Goal: Information Seeking & Learning: Compare options

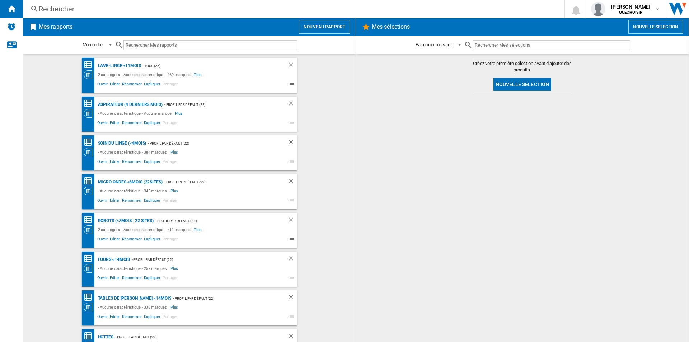
click at [181, 9] on div "Rechercher" at bounding box center [292, 9] width 507 height 10
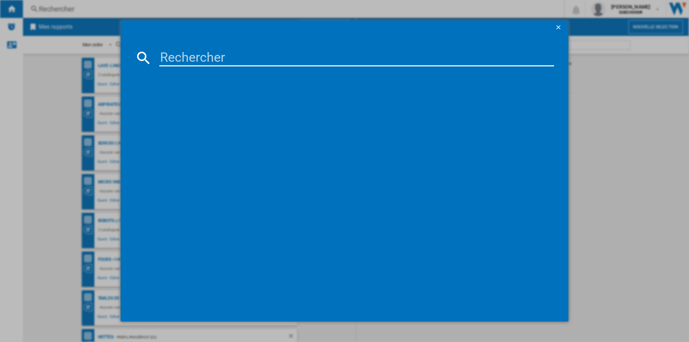
click at [186, 55] on input at bounding box center [356, 57] width 395 height 17
paste input "BGLS2BA3D8"
type input "BGLS2BA3D8"
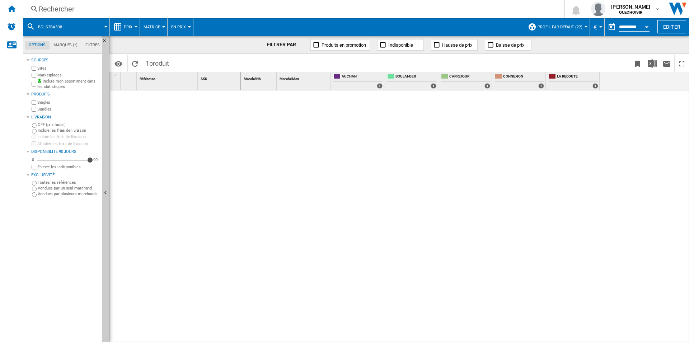
click at [42, 77] on label "Marketplaces" at bounding box center [68, 74] width 62 height 5
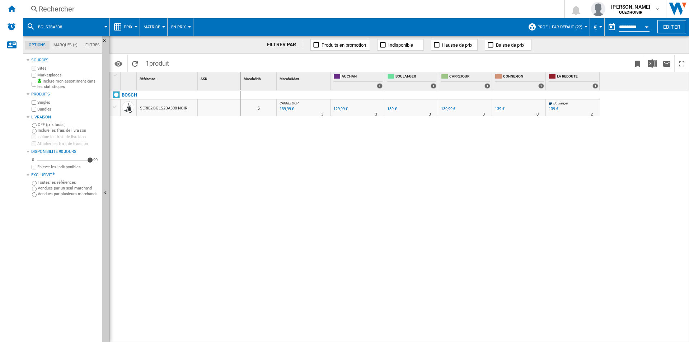
click at [41, 107] on label "Bundles" at bounding box center [68, 109] width 62 height 5
click at [174, 110] on div "SERIE2 BGLS2BA3D8 NOIR" at bounding box center [163, 108] width 47 height 17
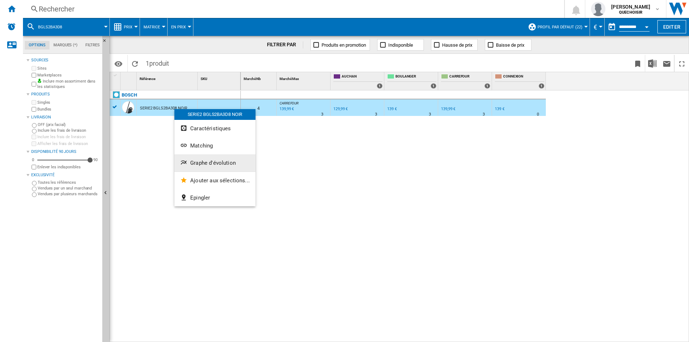
click at [206, 165] on span "Graphe d'évolution" at bounding box center [213, 163] width 46 height 6
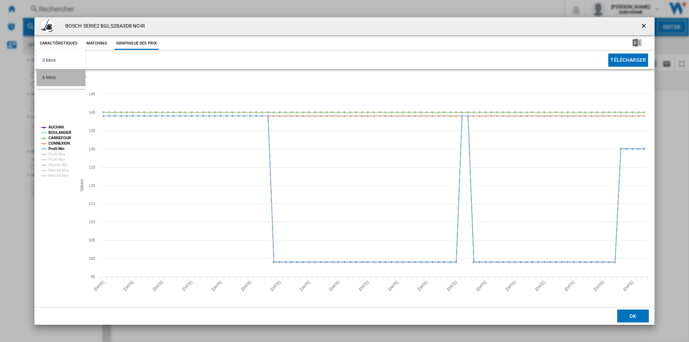
click at [58, 78] on md-option "6 Mois" at bounding box center [61, 77] width 49 height 17
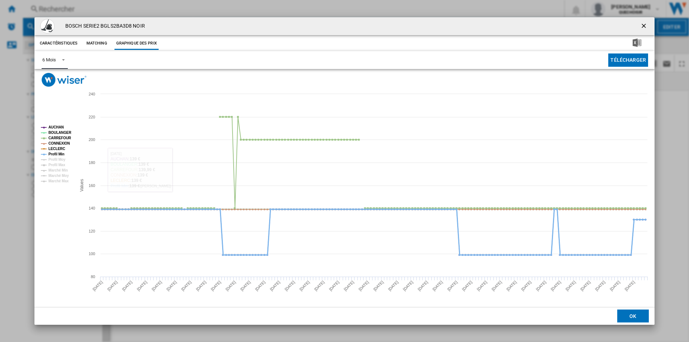
click at [60, 155] on tspan "Profil Min" at bounding box center [56, 154] width 16 height 4
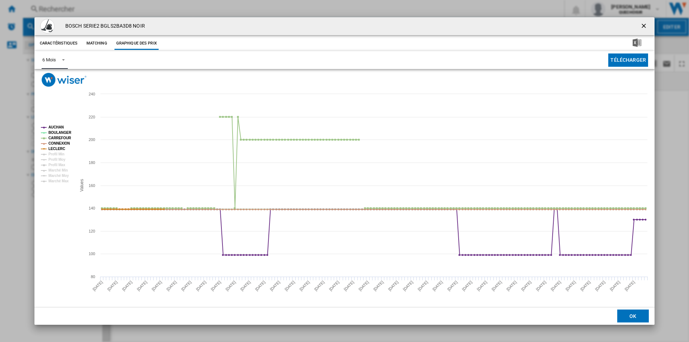
click at [58, 150] on tspan "LECLERC" at bounding box center [56, 149] width 17 height 4
click at [56, 128] on tspan "AUCHAN" at bounding box center [55, 127] width 15 height 4
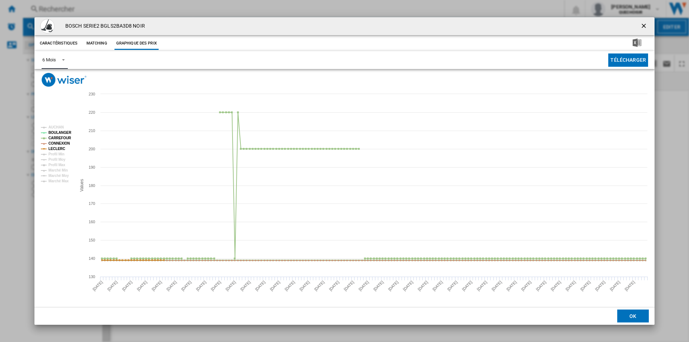
click at [56, 133] on tspan "BOULANGER" at bounding box center [59, 133] width 23 height 4
click at [56, 138] on tspan "CARREFOUR" at bounding box center [59, 138] width 23 height 4
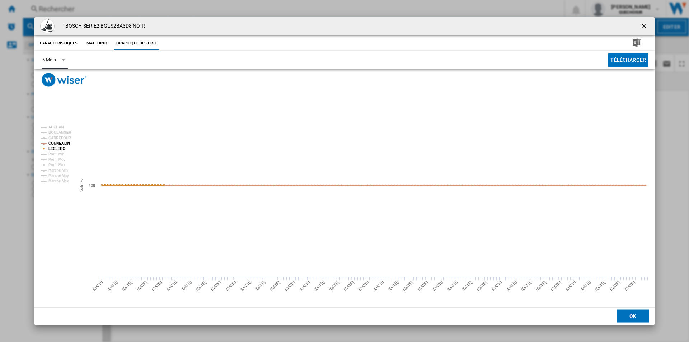
click at [57, 144] on tspan "CONNEXION" at bounding box center [59, 143] width 22 height 4
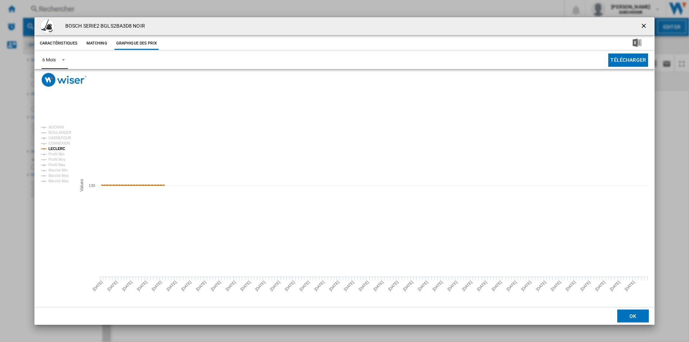
click at [56, 147] on tspan "LECLERC" at bounding box center [56, 149] width 17 height 4
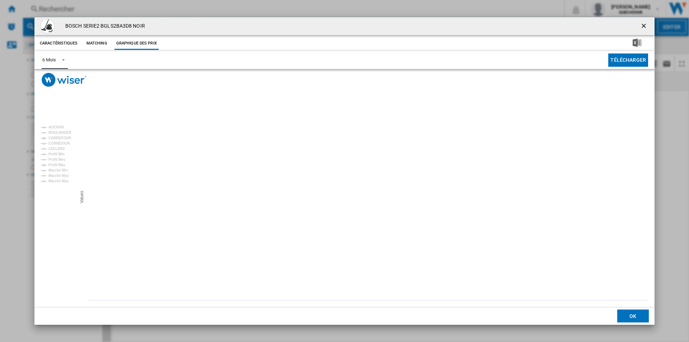
click at [56, 147] on tspan "LECLERC" at bounding box center [56, 149] width 17 height 4
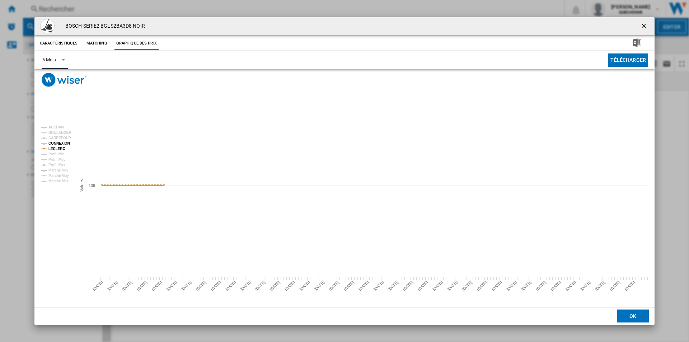
click at [57, 141] on tspan "CONNEXION" at bounding box center [59, 143] width 22 height 4
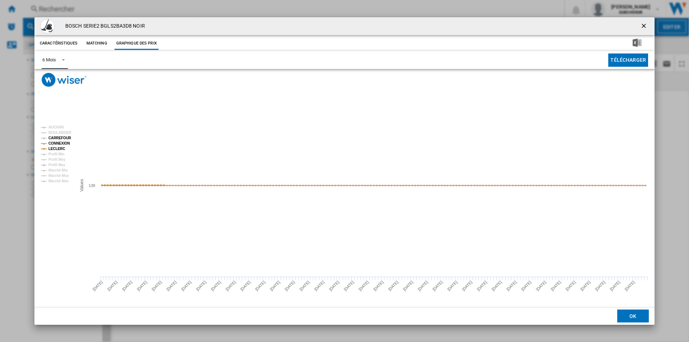
click at [57, 140] on tspan "CARREFOUR" at bounding box center [59, 138] width 23 height 4
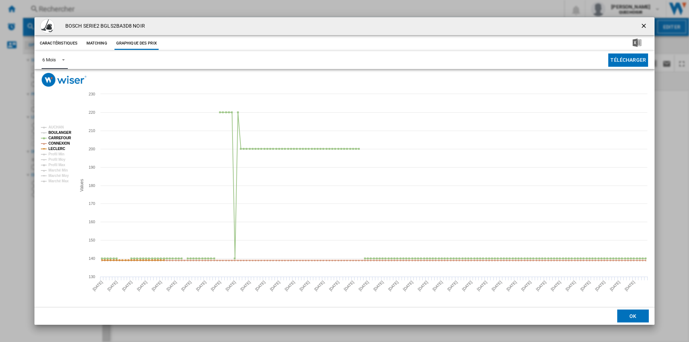
click at [58, 134] on tspan "BOULANGER" at bounding box center [59, 133] width 23 height 4
click at [59, 128] on tspan "AUCHAN" at bounding box center [55, 127] width 15 height 4
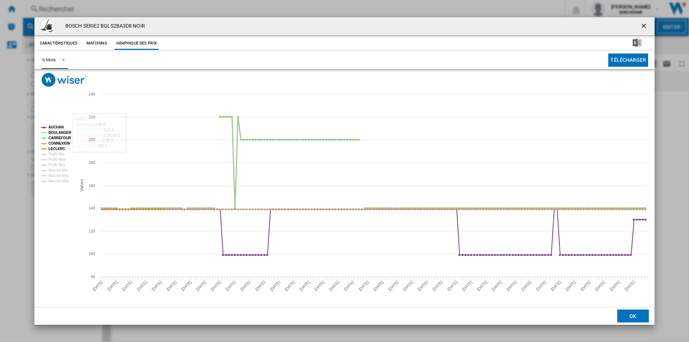
click at [55, 141] on tspan "CONNEXION" at bounding box center [59, 143] width 22 height 4
click at [52, 148] on tspan "LECLERC" at bounding box center [56, 149] width 17 height 4
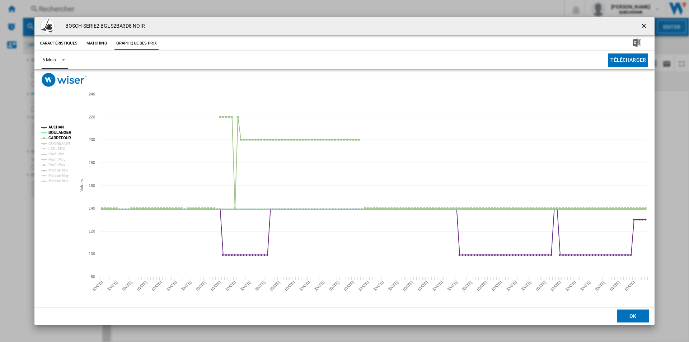
click at [55, 133] on tspan "BOULANGER" at bounding box center [59, 133] width 23 height 4
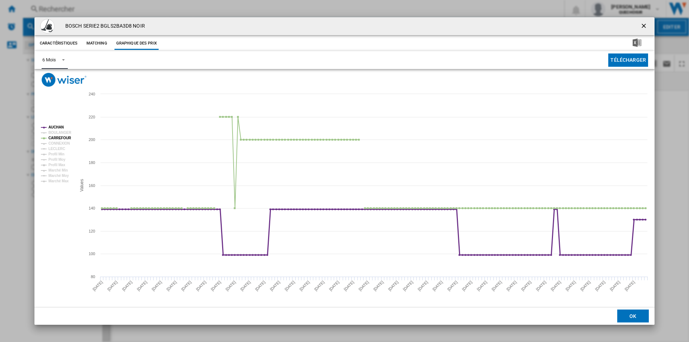
click at [55, 126] on tspan "AUCHAN" at bounding box center [55, 127] width 15 height 4
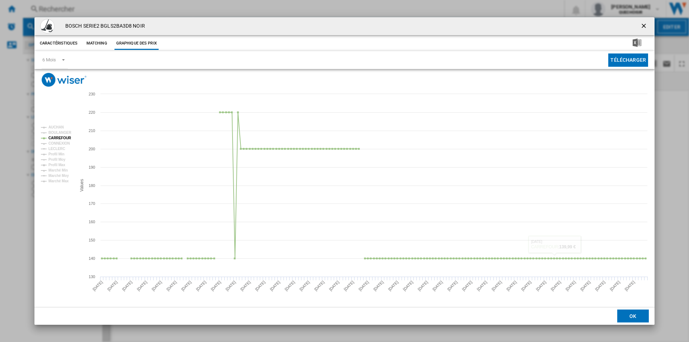
click at [647, 26] on ng-md-icon "getI18NText('BUTTONS.CLOSE_DIALOG')" at bounding box center [644, 26] width 9 height 9
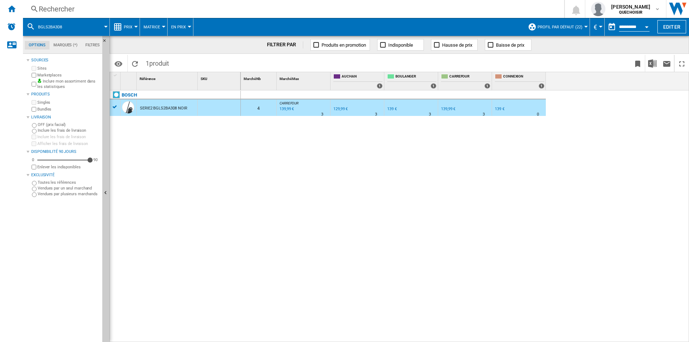
click at [394, 109] on div "139 €" at bounding box center [392, 109] width 10 height 5
click at [448, 108] on div "139,99 €" at bounding box center [448, 109] width 14 height 5
click at [338, 108] on div "129,99 €" at bounding box center [340, 109] width 14 height 5
click at [138, 8] on div "Rechercher" at bounding box center [292, 9] width 507 height 10
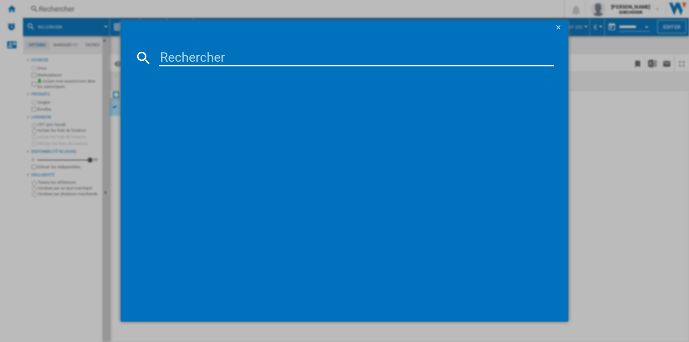
type input "V8 Absolute"
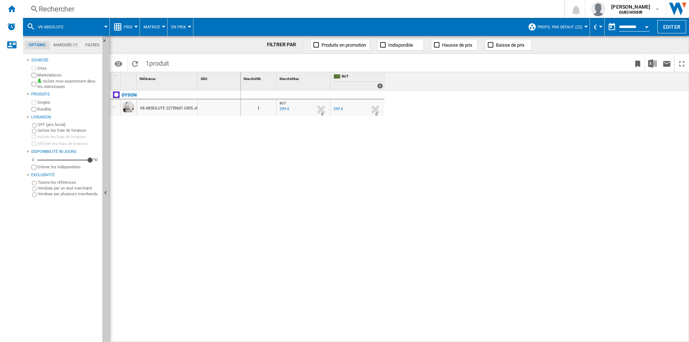
click at [177, 10] on div "Rechercher" at bounding box center [292, 9] width 507 height 10
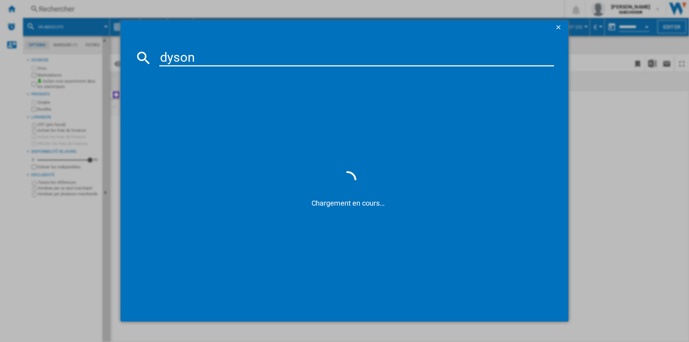
type input "dyson"
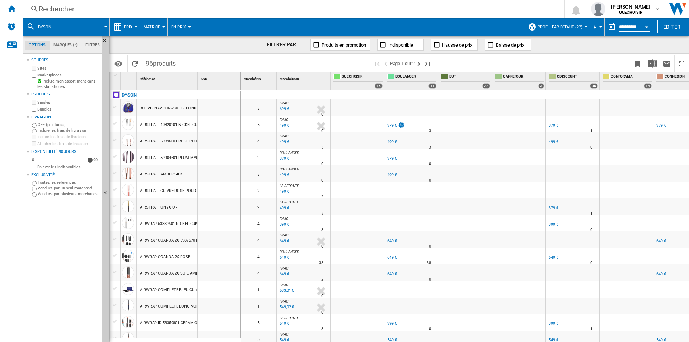
click at [155, 26] on span "Matrice" at bounding box center [152, 27] width 17 height 5
click at [153, 62] on span "Classement" at bounding box center [159, 61] width 29 height 6
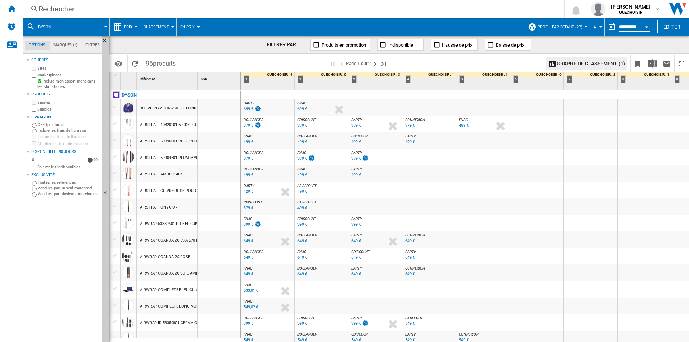
click at [250, 108] on div "699 €" at bounding box center [249, 109] width 10 height 5
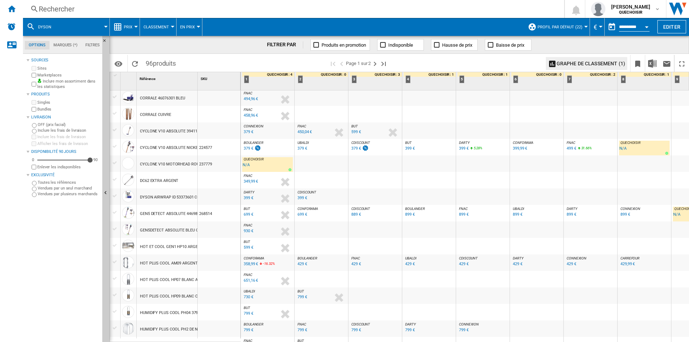
scroll to position [585, 0]
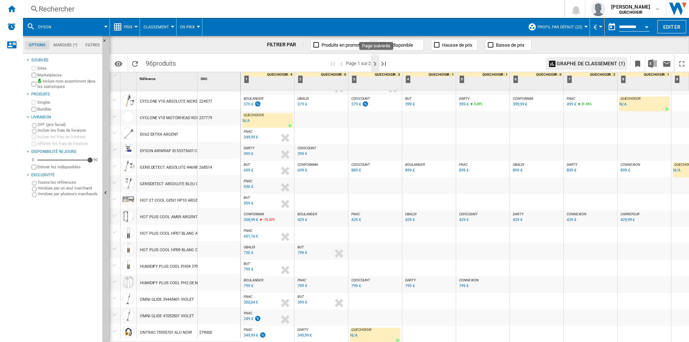
click at [376, 61] on ng-md-icon "Page suivante" at bounding box center [375, 64] width 9 height 9
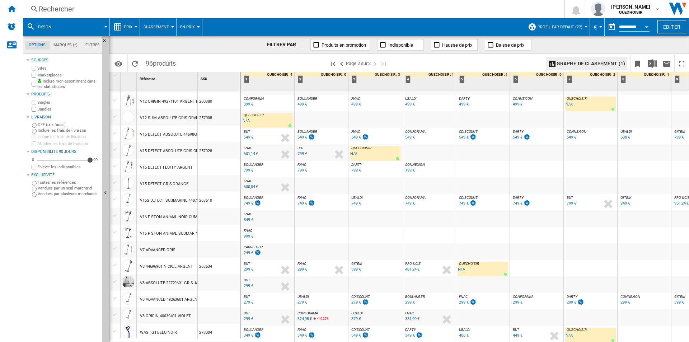
click at [292, 58] on span at bounding box center [253, 63] width 149 height 17
click at [289, 58] on span at bounding box center [253, 63] width 149 height 17
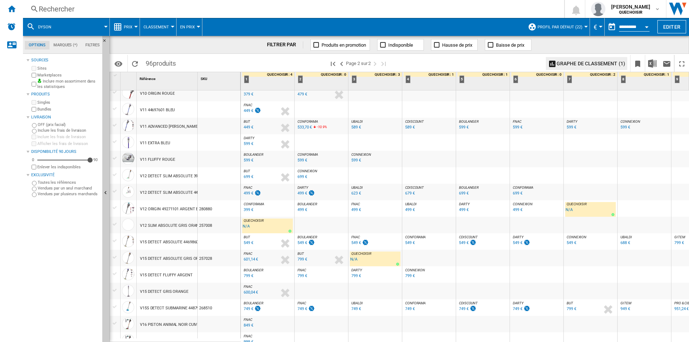
scroll to position [447, 0]
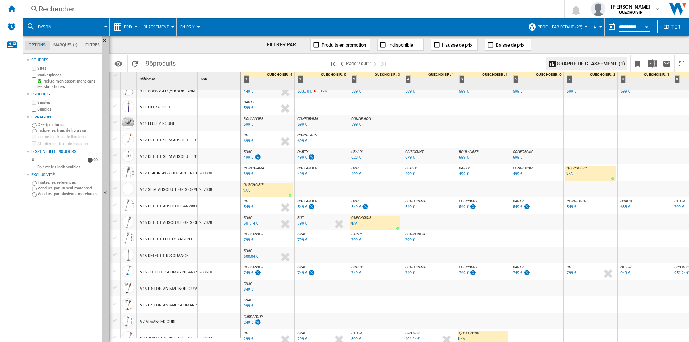
click at [358, 240] on div "799 €" at bounding box center [356, 240] width 10 height 5
click at [202, 11] on div "Rechercher" at bounding box center [292, 9] width 507 height 10
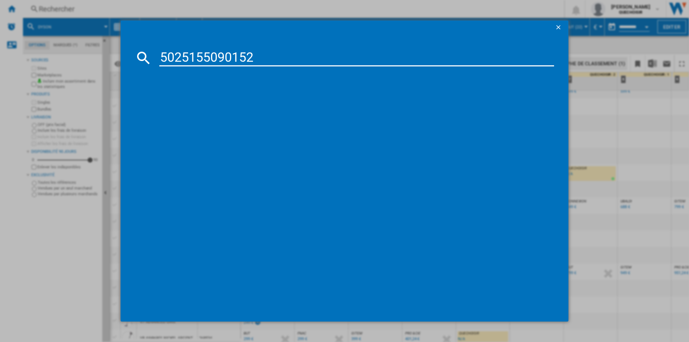
type input "5025155090152"
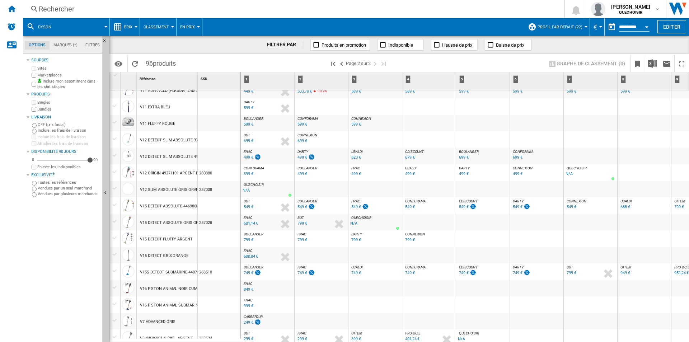
scroll to position [519, 0]
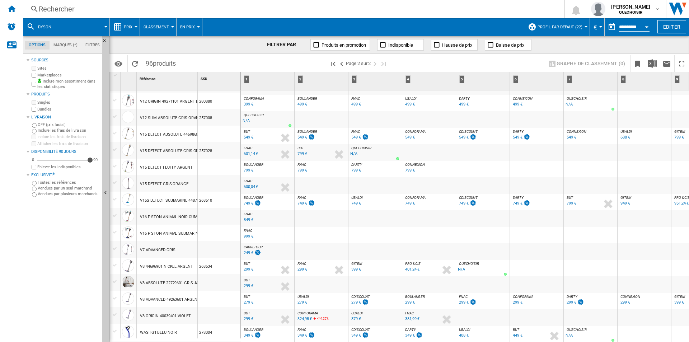
click at [140, 8] on div "Rechercher" at bounding box center [292, 9] width 507 height 10
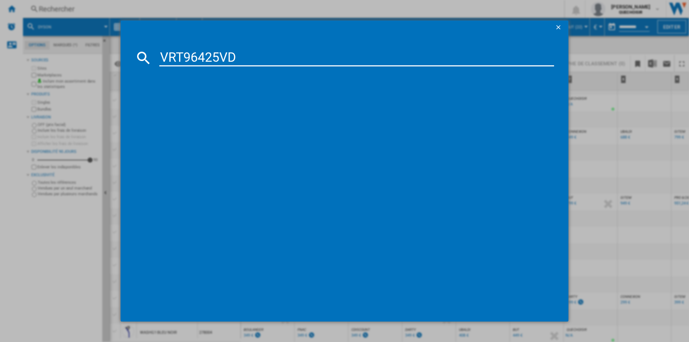
type input "VRT96425VD"
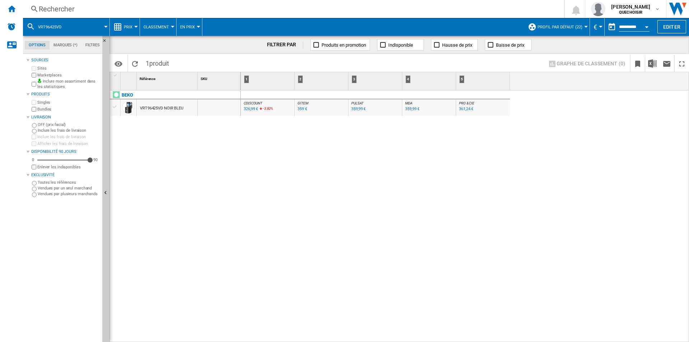
click at [167, 8] on div "Rechercher" at bounding box center [292, 9] width 507 height 10
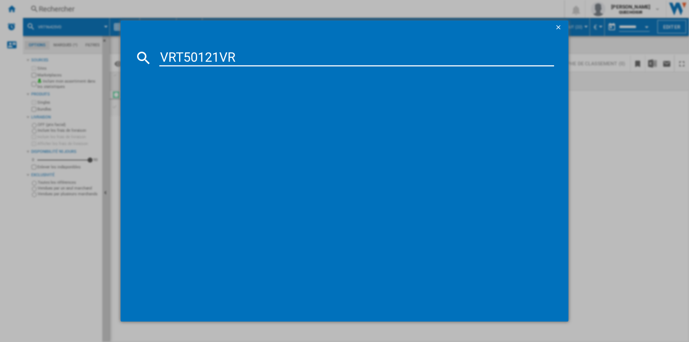
type input "VRT50121VR"
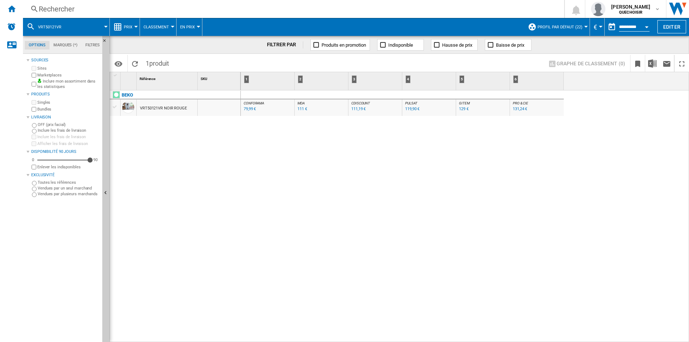
click at [127, 6] on div "Rechercher" at bounding box center [292, 9] width 507 height 10
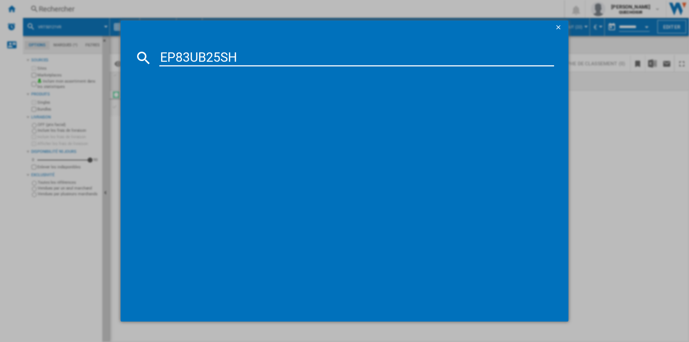
type input "EP83UB25SH"
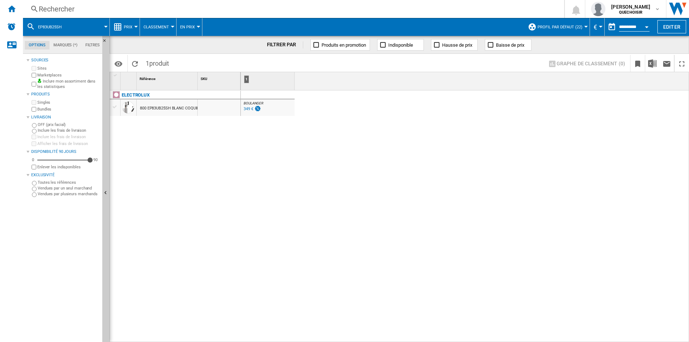
click at [250, 108] on div "349 €" at bounding box center [249, 109] width 10 height 5
click at [151, 9] on div "Rechercher" at bounding box center [292, 9] width 507 height 10
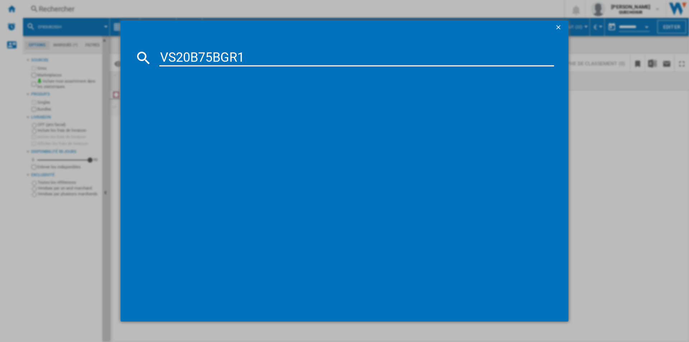
type input "VS20B75BGR1"
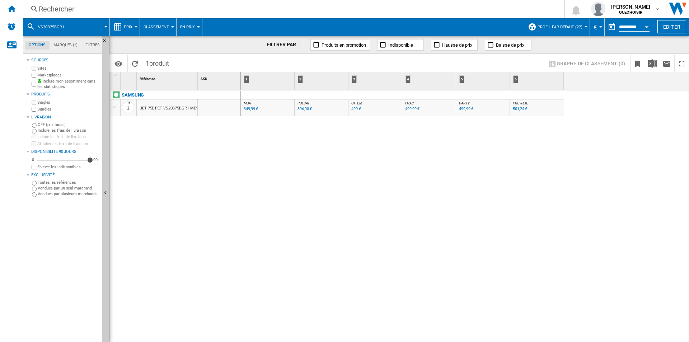
click at [463, 111] on div "499,99 €" at bounding box center [466, 109] width 14 height 5
click at [153, 12] on div "Rechercher" at bounding box center [292, 9] width 507 height 10
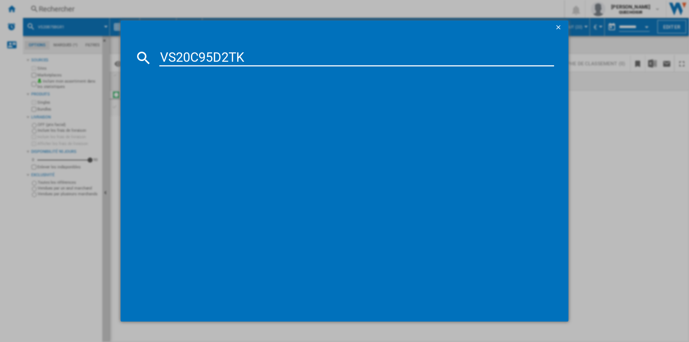
type input "VS20C95D2TK"
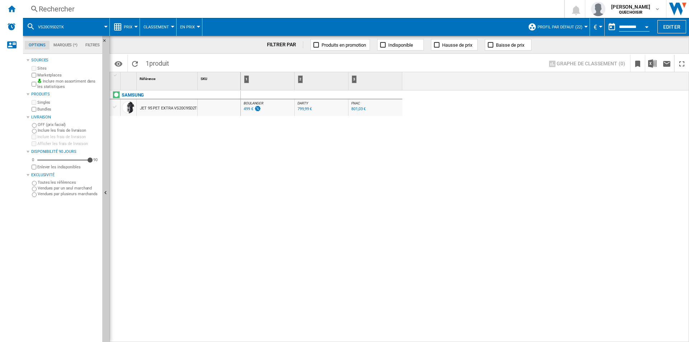
click at [304, 109] on div "799,99 €" at bounding box center [305, 109] width 14 height 5
click at [137, 8] on div "Rechercher" at bounding box center [292, 9] width 507 height 10
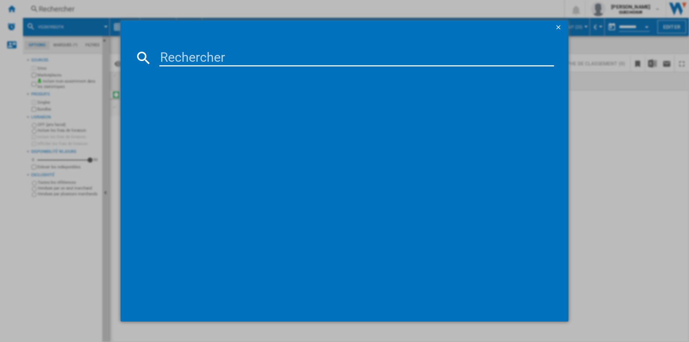
type input "RO3967EA"
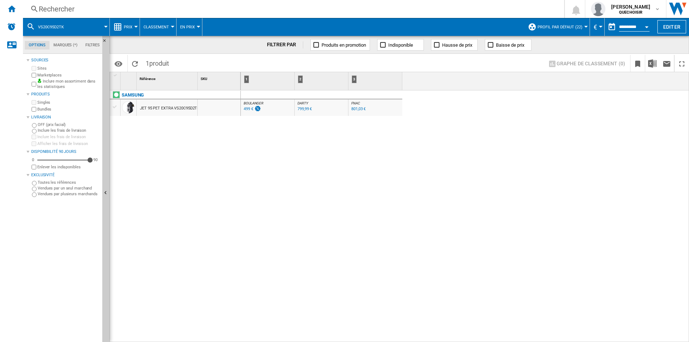
click at [149, 111] on div "JET 95 PET EXTRA VS20C95D2TK NOIR" at bounding box center [175, 108] width 70 height 17
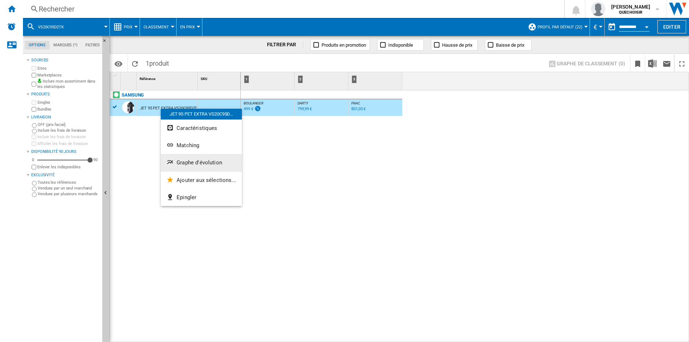
click at [197, 163] on span "Graphe d'évolution" at bounding box center [200, 162] width 46 height 6
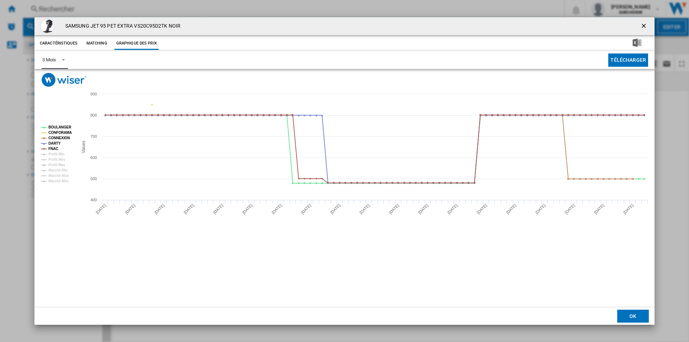
click at [50, 57] on div "3 Mois" at bounding box center [48, 59] width 13 height 5
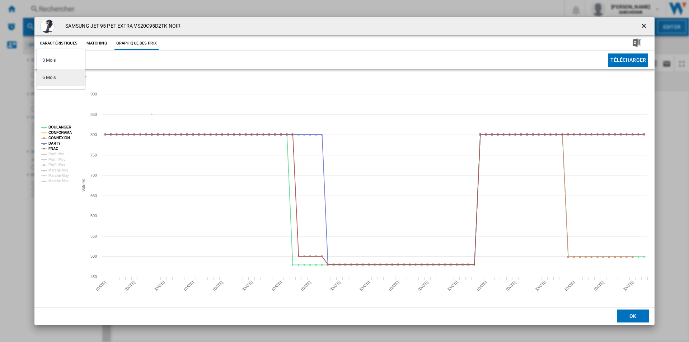
click at [52, 80] on div "6 Mois" at bounding box center [48, 77] width 13 height 6
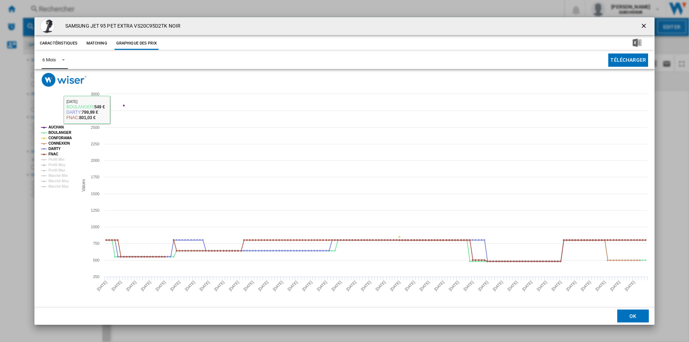
click at [59, 127] on tspan "AUCHAN" at bounding box center [55, 127] width 15 height 4
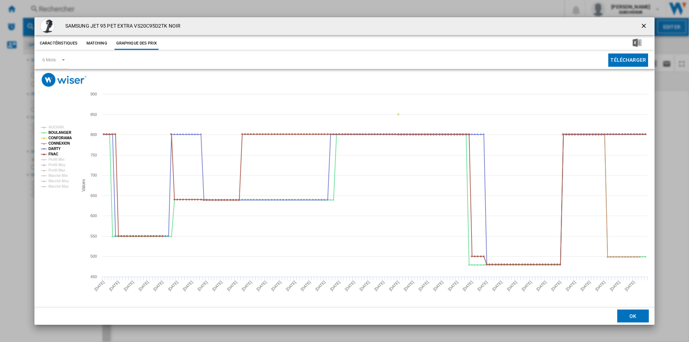
click at [643, 26] on ng-md-icon "getI18NText('BUTTONS.CLOSE_DIALOG')" at bounding box center [644, 26] width 9 height 9
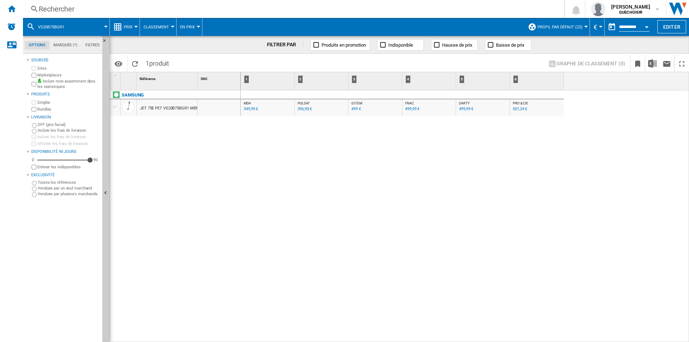
click at [189, 108] on div "JET 75E PET VS20B75BGR1 MENTHE" at bounding box center [173, 108] width 66 height 17
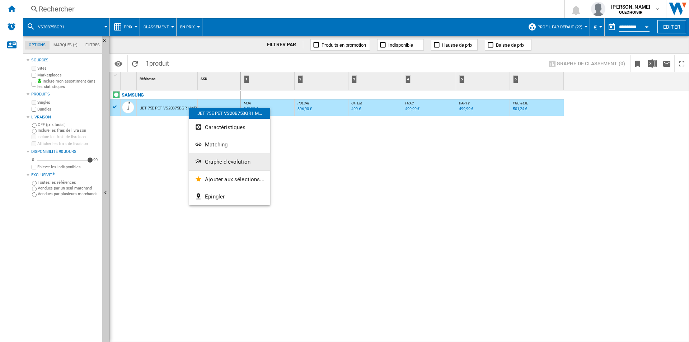
click at [227, 163] on span "Graphe d'évolution" at bounding box center [228, 162] width 46 height 6
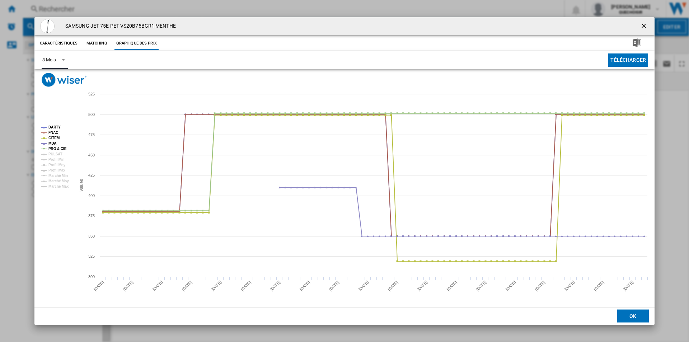
click at [58, 64] on md-select-value "3 Mois" at bounding box center [55, 60] width 26 height 18
click at [59, 74] on md-option "6 Mois" at bounding box center [61, 77] width 49 height 17
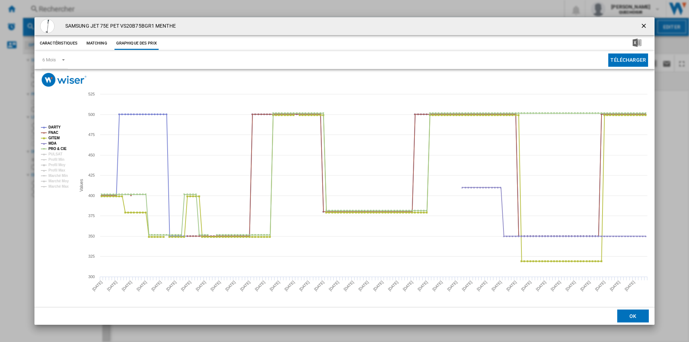
click at [643, 27] on ng-md-icon "getI18NText('BUTTONS.CLOSE_DIALOG')" at bounding box center [644, 26] width 9 height 9
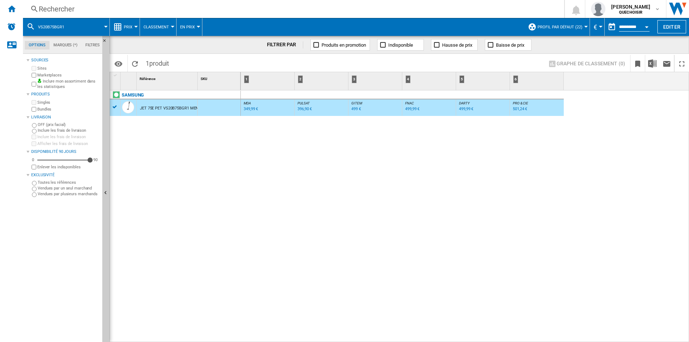
click at [144, 6] on div "Rechercher" at bounding box center [292, 9] width 507 height 10
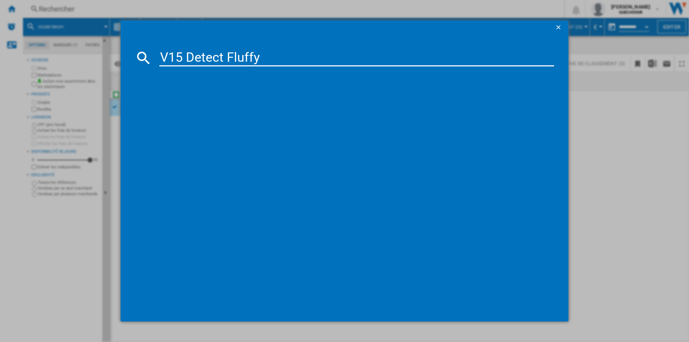
type input "V15 Detect Fluffy"
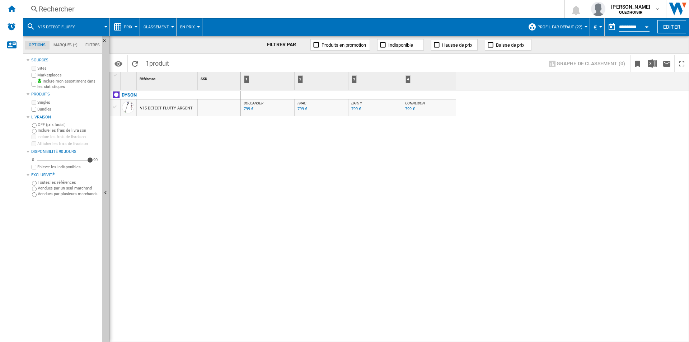
click at [155, 26] on span "Classement" at bounding box center [156, 27] width 25 height 5
click at [128, 29] on md-backdrop at bounding box center [344, 171] width 689 height 342
click at [128, 29] on span "Prix" at bounding box center [128, 27] width 9 height 5
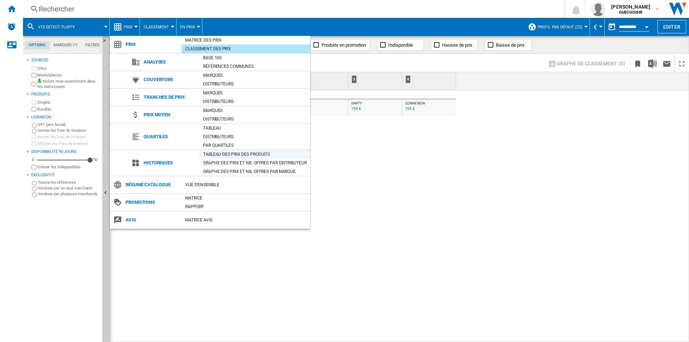
click at [220, 153] on div "Tableau des prix des produits" at bounding box center [255, 154] width 111 height 7
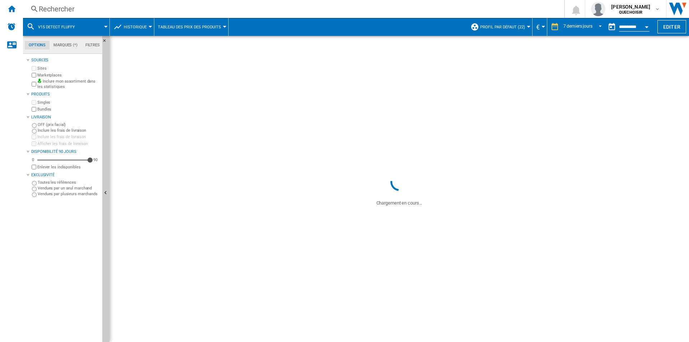
click at [574, 25] on div "7 derniers jours" at bounding box center [577, 26] width 29 height 5
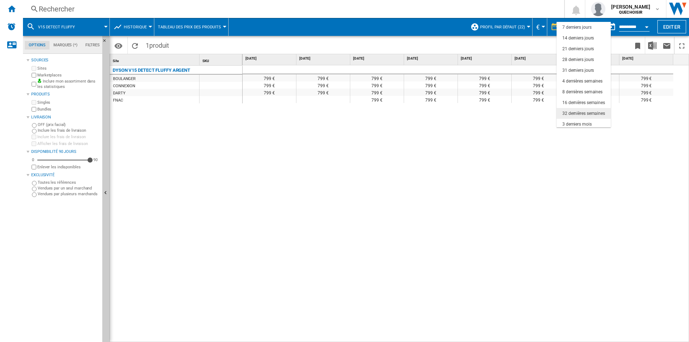
scroll to position [45, 0]
click at [575, 124] on div "18 derniers mois" at bounding box center [578, 122] width 32 height 6
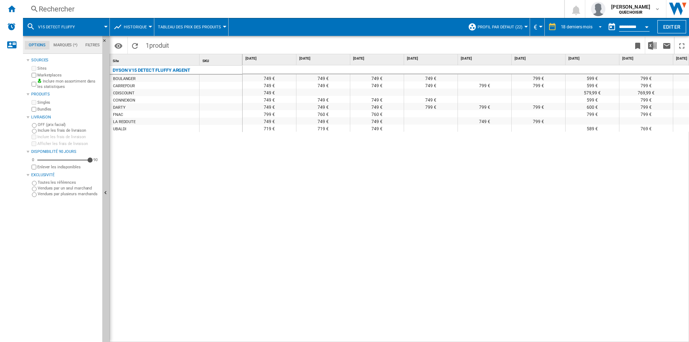
click at [594, 25] on span "REPORTS.WIZARD.STEPS.REPORT.STEPS.REPORT_OPTIONS.PERIOD: 18 derniers mois" at bounding box center [598, 26] width 9 height 6
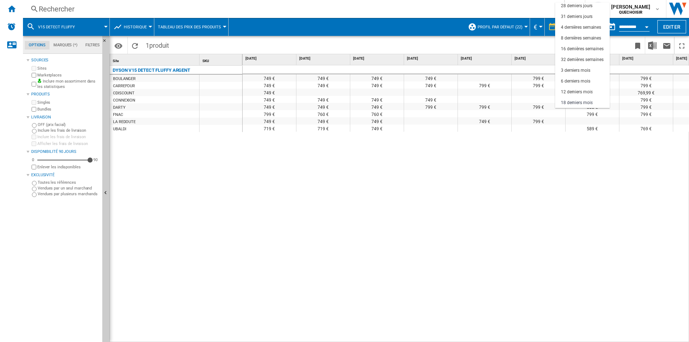
click at [623, 24] on md-backdrop at bounding box center [344, 171] width 689 height 342
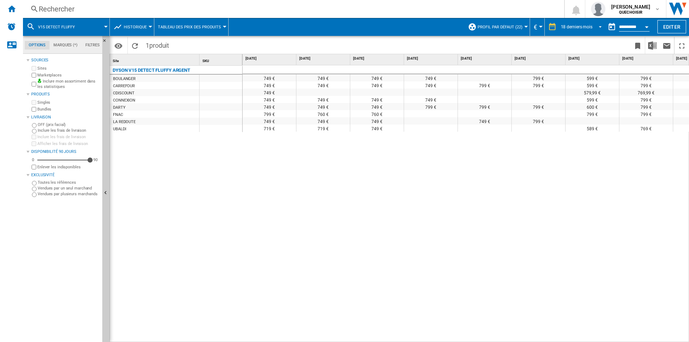
click at [627, 25] on input "**********" at bounding box center [634, 28] width 31 height 6
click at [633, 28] on input "**********" at bounding box center [634, 28] width 31 height 6
click at [646, 27] on div "Open calendar" at bounding box center [647, 27] width 4 height 2
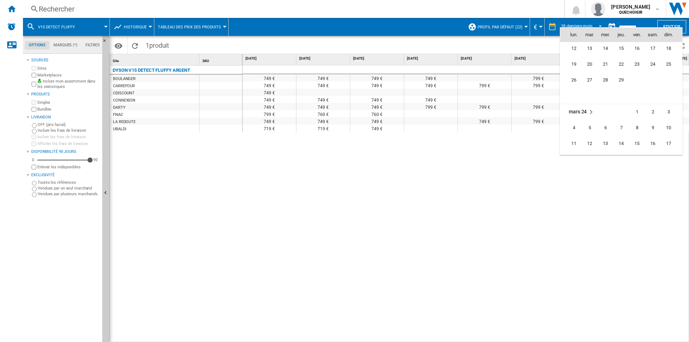
scroll to position [1665, 0]
click at [654, 114] on span "9" at bounding box center [653, 113] width 14 height 14
type input "**********"
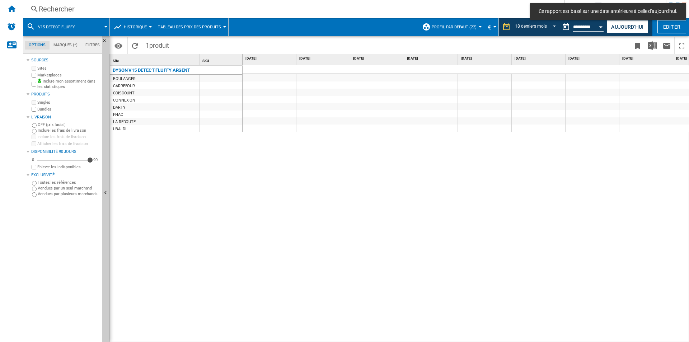
drag, startPoint x: 430, startPoint y: 338, endPoint x: 463, endPoint y: 339, distance: 33.0
click at [464, 339] on div "749 € 599 € 549 € 749 € 749 € 749 € 599 € 749 € 749 € 539,99 € 749 € 749 € 749 …" at bounding box center [466, 203] width 447 height 277
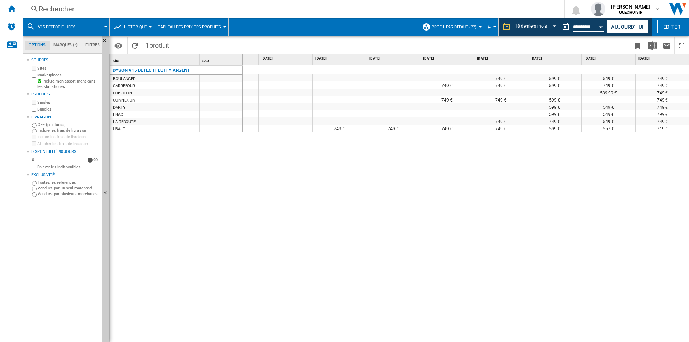
click at [160, 10] on div "Rechercher" at bounding box center [292, 9] width 507 height 10
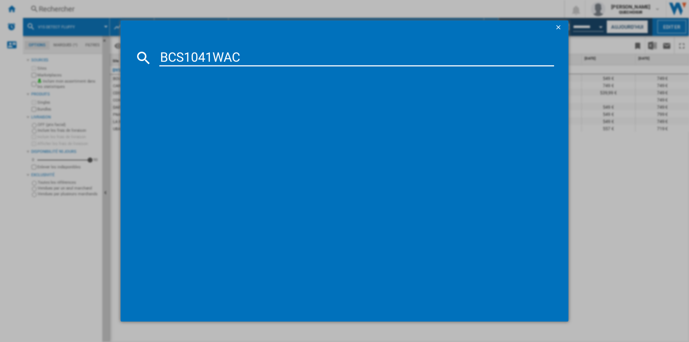
type input "BCS1041WAC"
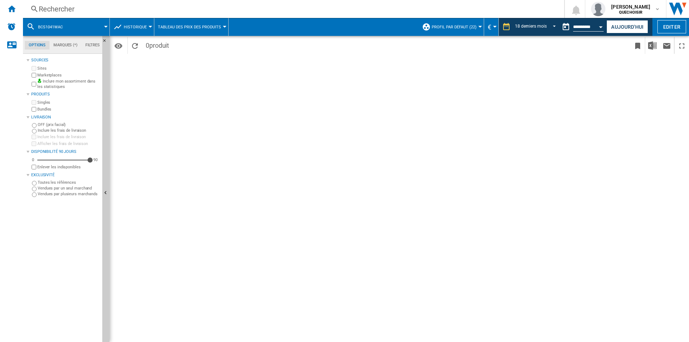
click at [244, 8] on div "Rechercher" at bounding box center [292, 9] width 507 height 10
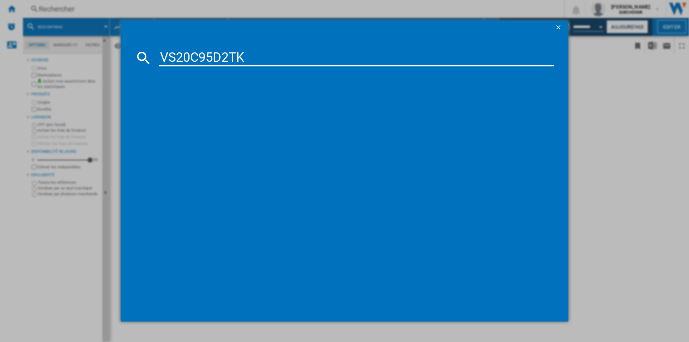
type input "VS20C95D2TK"
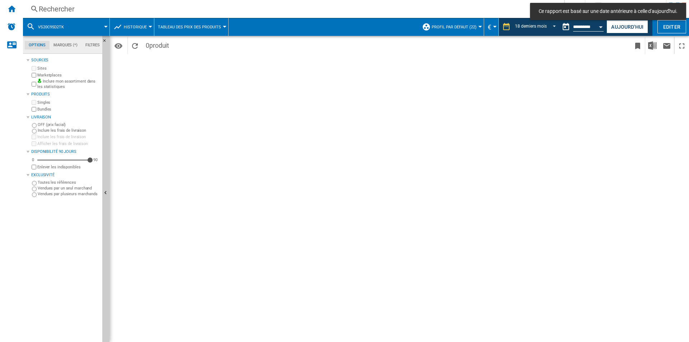
click at [171, 9] on div "Rechercher" at bounding box center [292, 9] width 507 height 10
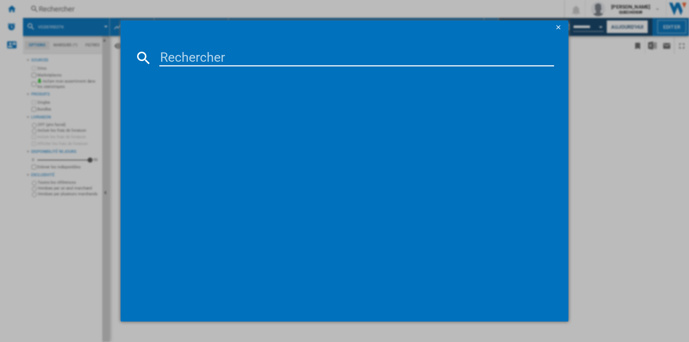
type input "VS20B75BGR1"
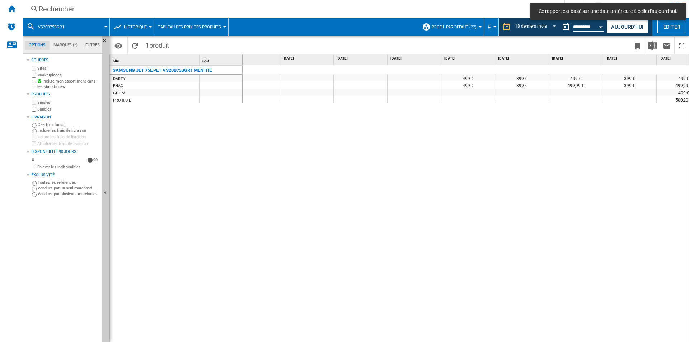
scroll to position [0, 576]
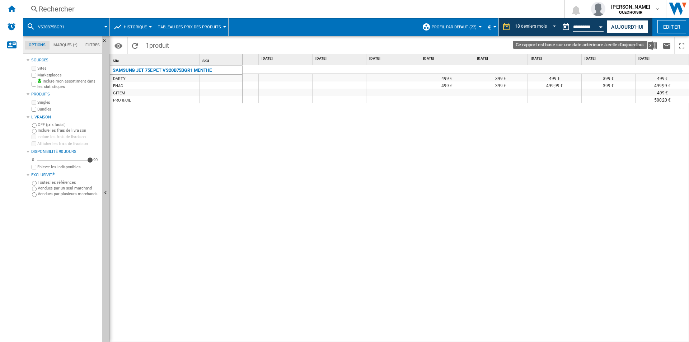
click at [599, 26] on div "Open calendar" at bounding box center [601, 27] width 4 height 2
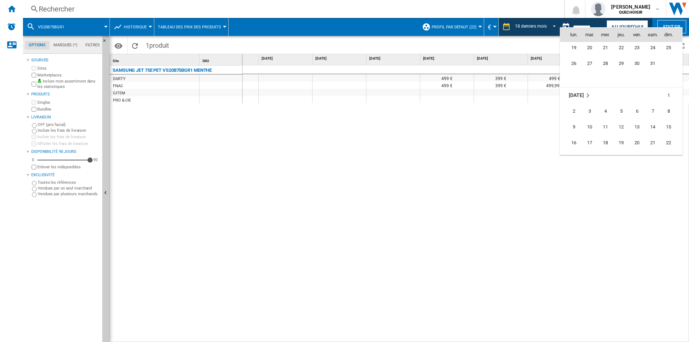
scroll to position [2286, 0]
click at [577, 81] on span "9" at bounding box center [574, 78] width 14 height 14
type input "**********"
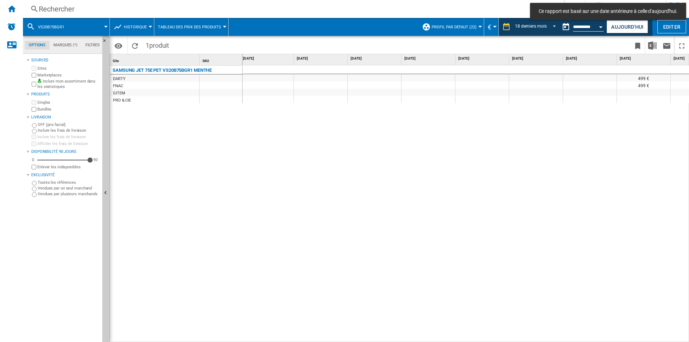
scroll to position [0, 4]
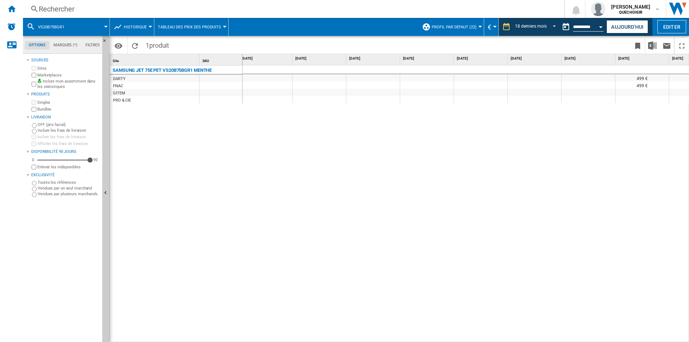
click at [153, 10] on div "Rechercher" at bounding box center [292, 9] width 507 height 10
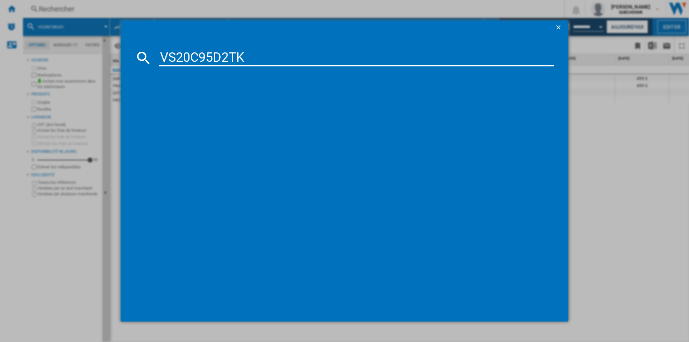
type input "VS20C95D2TK"
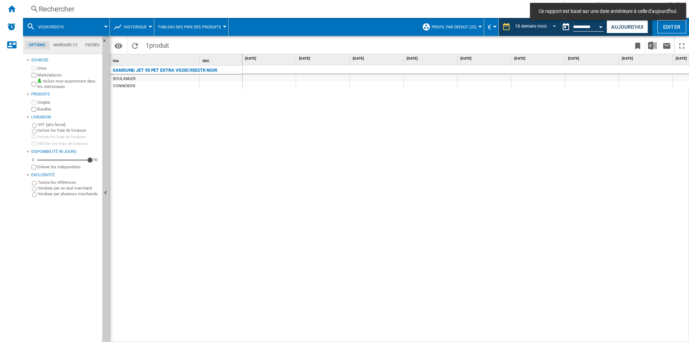
scroll to position [0, 235]
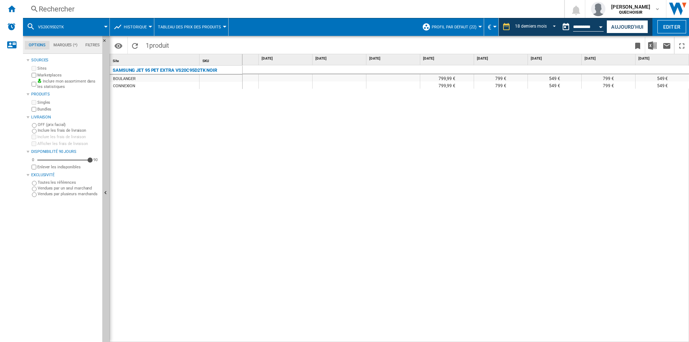
click at [139, 26] on span "Historique" at bounding box center [135, 27] width 23 height 5
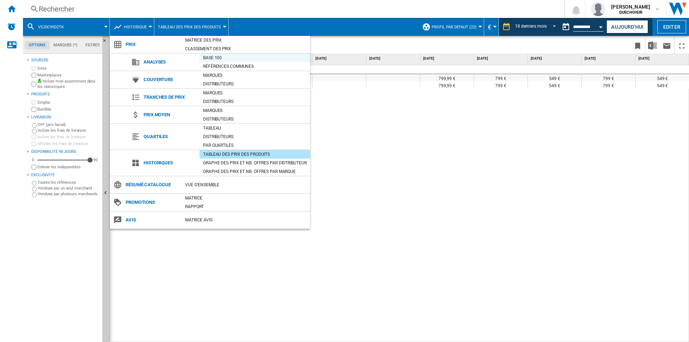
click at [224, 56] on div "Base 100" at bounding box center [255, 57] width 111 height 7
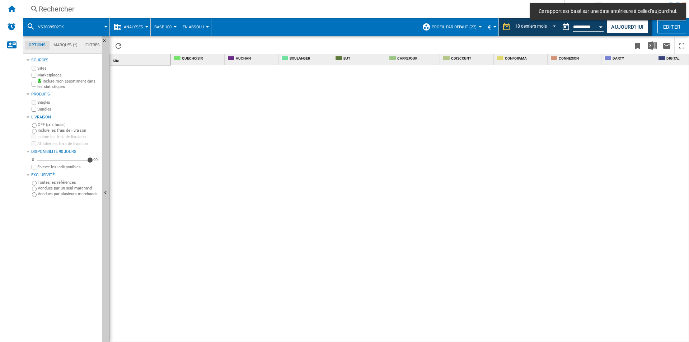
click at [168, 26] on span "Base 100" at bounding box center [162, 27] width 17 height 5
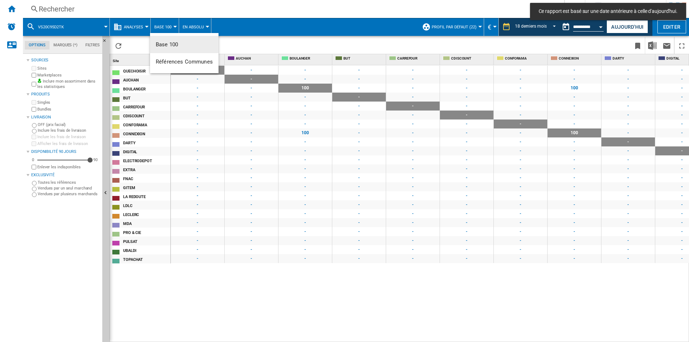
click at [168, 26] on md-backdrop at bounding box center [344, 171] width 689 height 342
click at [127, 28] on span "Analyses" at bounding box center [133, 27] width 19 height 5
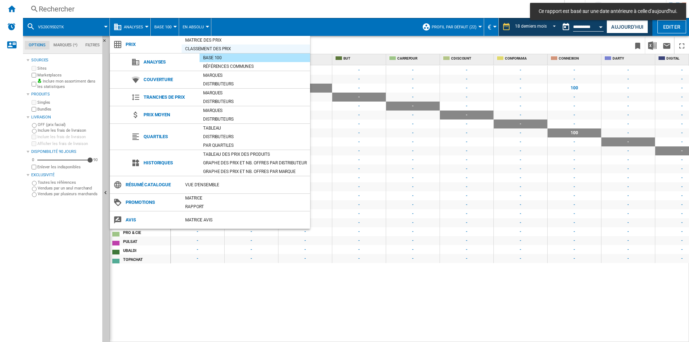
click at [202, 47] on div "Classement des prix" at bounding box center [246, 48] width 128 height 7
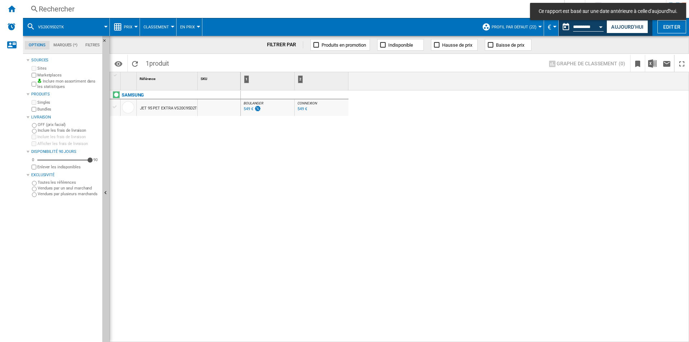
click at [243, 172] on div "[PERSON_NAME] : -1.0 % 549 € % N/A [PERSON_NAME] : CONNEXION : -1.0 % 549 € % N…" at bounding box center [465, 216] width 449 height 252
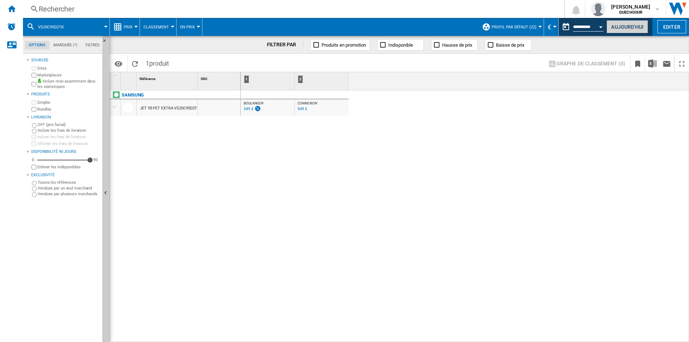
click at [622, 24] on button "Aujourd'hui" at bounding box center [628, 26] width 42 height 13
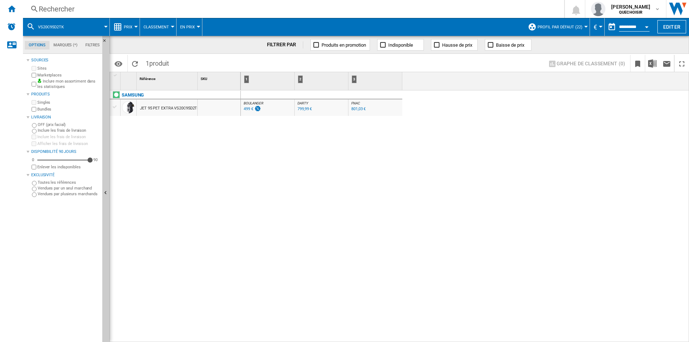
click at [169, 28] on button "Classement" at bounding box center [158, 27] width 29 height 18
click at [136, 26] on md-backdrop at bounding box center [344, 171] width 689 height 342
click at [135, 26] on div at bounding box center [136, 27] width 4 height 2
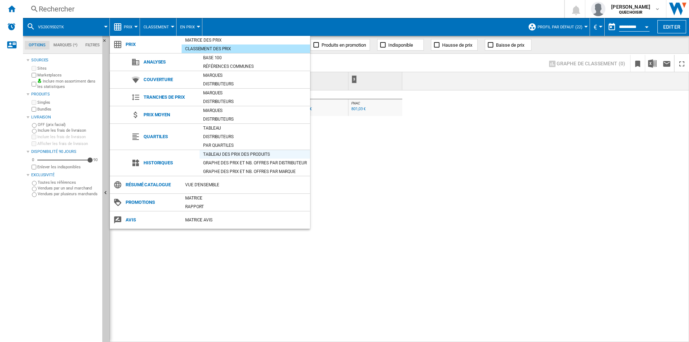
click at [221, 153] on div "Tableau des prix des produits" at bounding box center [255, 154] width 111 height 7
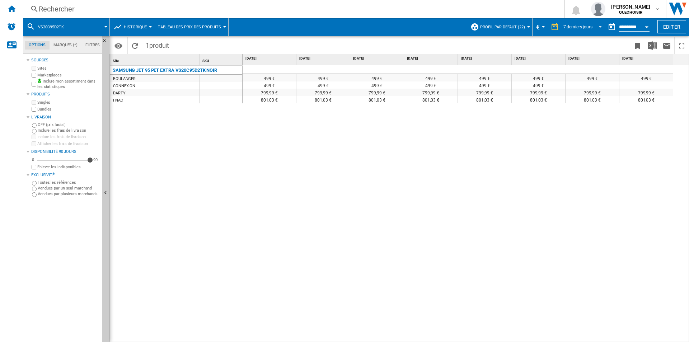
click at [579, 28] on div "7 derniers jours" at bounding box center [577, 26] width 29 height 5
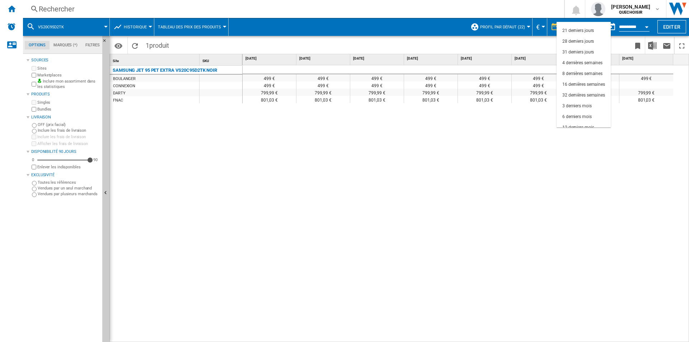
scroll to position [45, 0]
click at [576, 120] on div "18 derniers mois" at bounding box center [578, 122] width 32 height 6
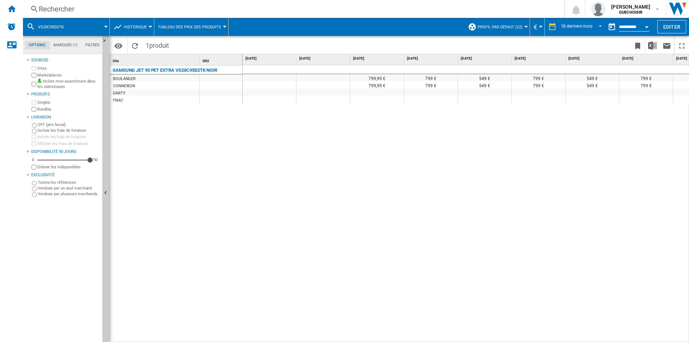
click at [125, 94] on div "DARTY" at bounding box center [119, 93] width 13 height 7
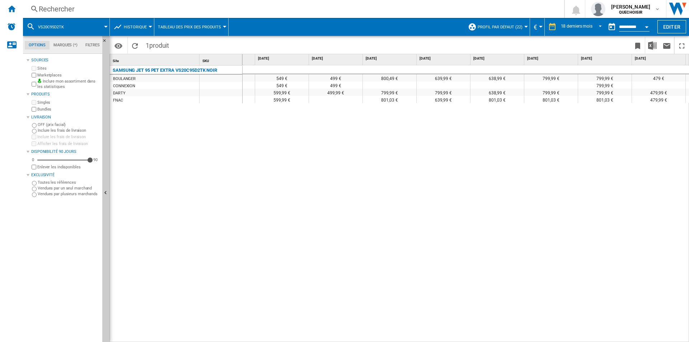
click at [273, 8] on div "Rechercher" at bounding box center [292, 9] width 507 height 10
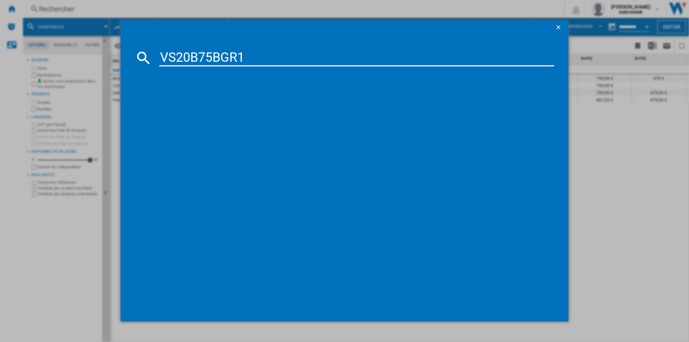
type input "VS20B75BGR1"
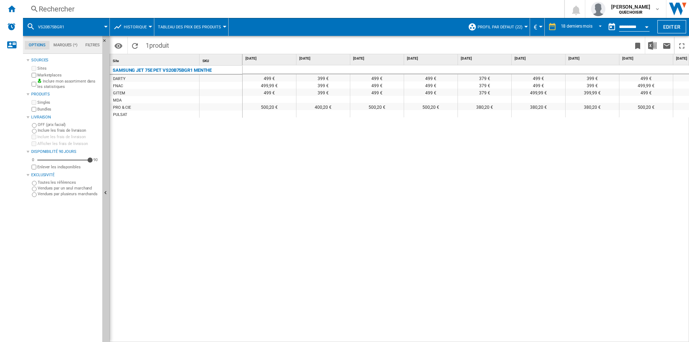
click at [631, 26] on input "**********" at bounding box center [634, 28] width 31 height 6
click at [647, 25] on button "Open calendar" at bounding box center [646, 25] width 13 height 13
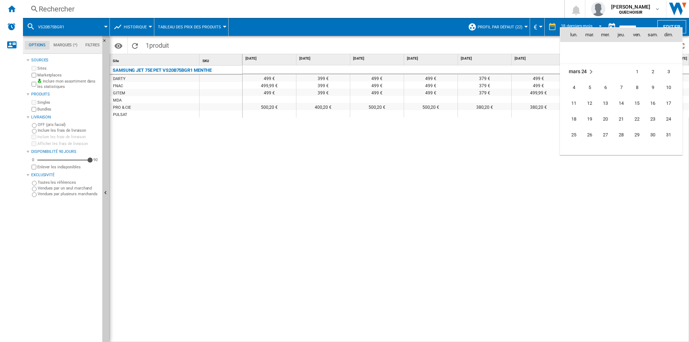
scroll to position [1665, 0]
click at [651, 111] on span "9" at bounding box center [653, 113] width 14 height 14
type input "**********"
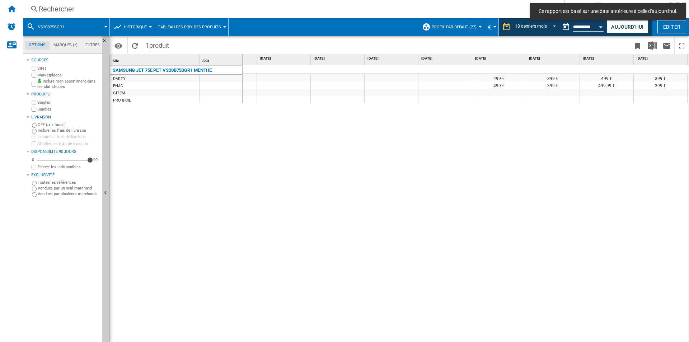
scroll to position [0, 576]
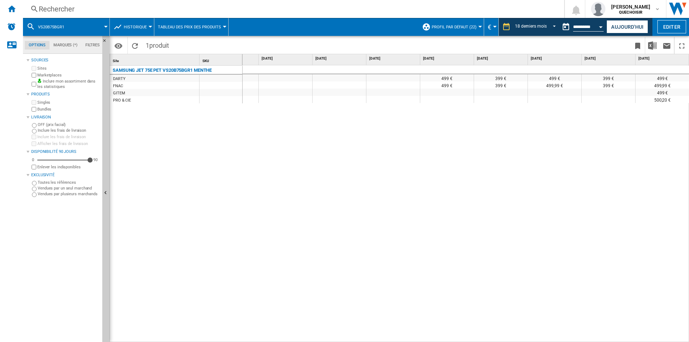
click at [140, 25] on span "Historique" at bounding box center [135, 27] width 23 height 5
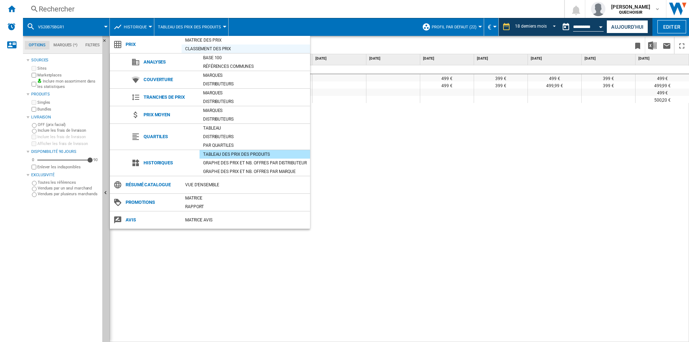
click at [209, 49] on div "Classement des prix" at bounding box center [246, 48] width 128 height 7
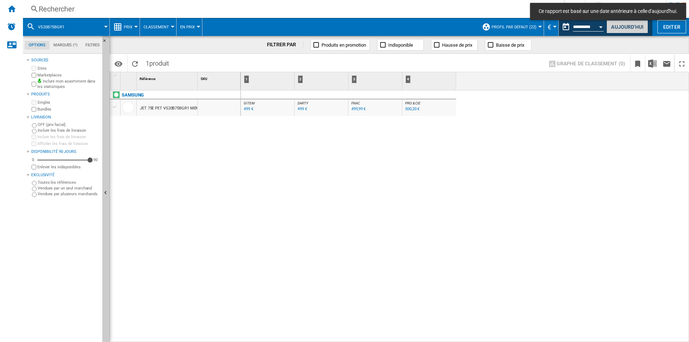
click at [627, 30] on button "Aujourd'hui" at bounding box center [628, 26] width 42 height 13
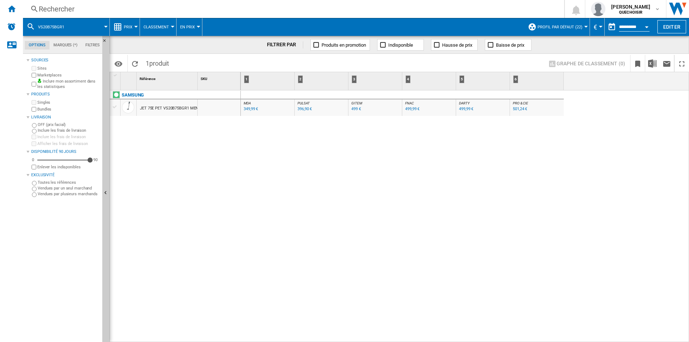
click at [245, 110] on div "349,99 €" at bounding box center [251, 109] width 14 height 5
click at [303, 109] on div "396,90 €" at bounding box center [305, 109] width 14 height 5
click at [153, 9] on div "Rechercher" at bounding box center [292, 9] width 507 height 10
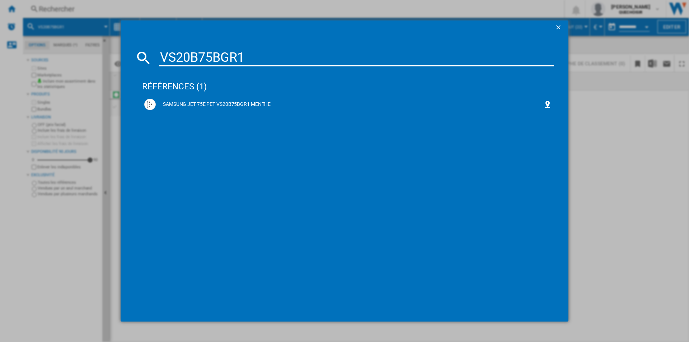
drag, startPoint x: 222, startPoint y: 54, endPoint x: 350, endPoint y: 43, distance: 128.6
click at [347, 43] on md-dialog-content "VS20B75BGR1 références (1) SAMSUNG JET 75E PET VS20B75BGR1 MENTHE" at bounding box center [345, 178] width 448 height 287
type input "VS20B75B"
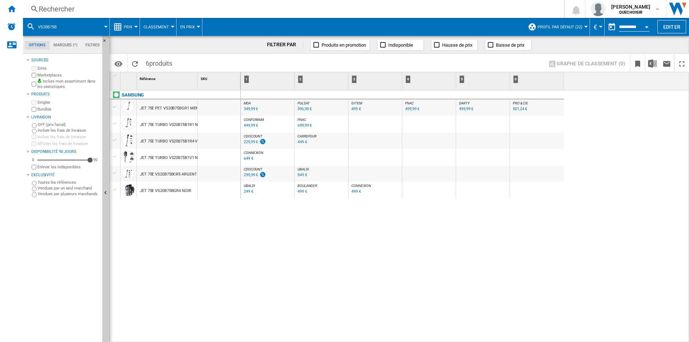
click at [154, 29] on button "Classement" at bounding box center [158, 27] width 29 height 18
click at [129, 26] on md-backdrop at bounding box center [344, 171] width 689 height 342
click at [129, 26] on span "Prix" at bounding box center [128, 27] width 9 height 5
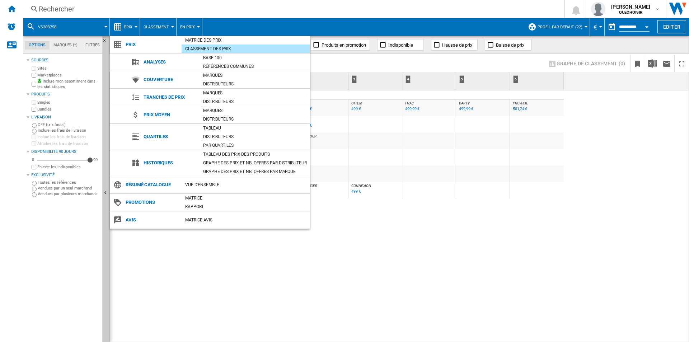
click at [221, 153] on div "Tableau des prix des produits" at bounding box center [255, 154] width 111 height 7
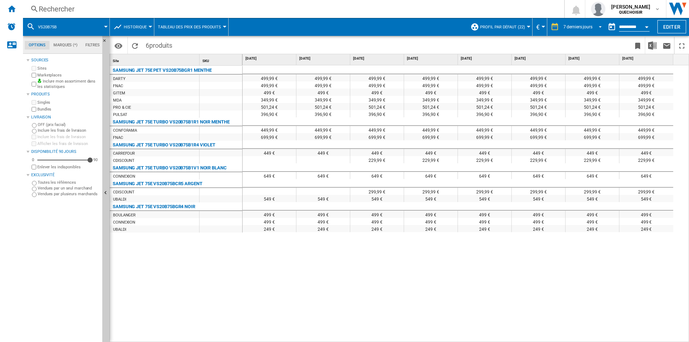
click at [594, 27] on span "REPORTS.WIZARD.STEPS.REPORT.STEPS.REPORT_OPTIONS.PERIOD: 7 derniers jours" at bounding box center [598, 26] width 9 height 6
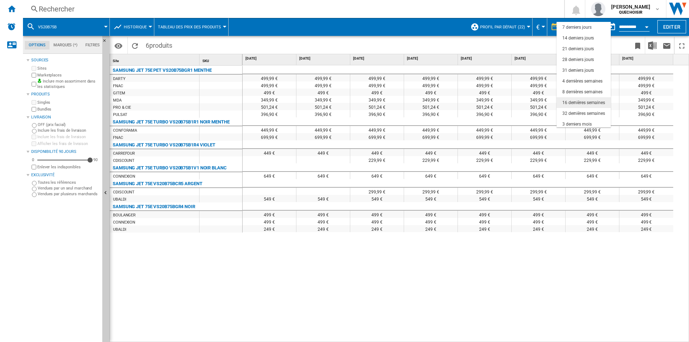
scroll to position [45, 0]
click at [574, 120] on div "18 derniers mois" at bounding box center [578, 122] width 32 height 6
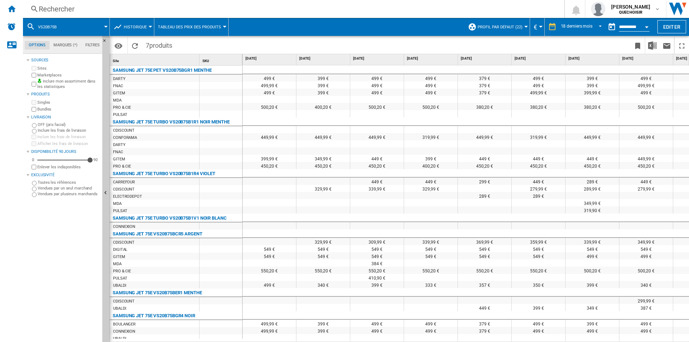
click at [649, 25] on button "Open calendar" at bounding box center [646, 25] width 13 height 13
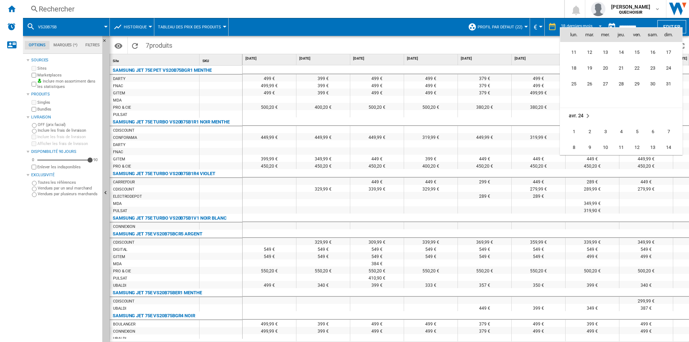
scroll to position [1701, 0]
click at [649, 76] on span "9" at bounding box center [653, 77] width 14 height 14
type input "**********"
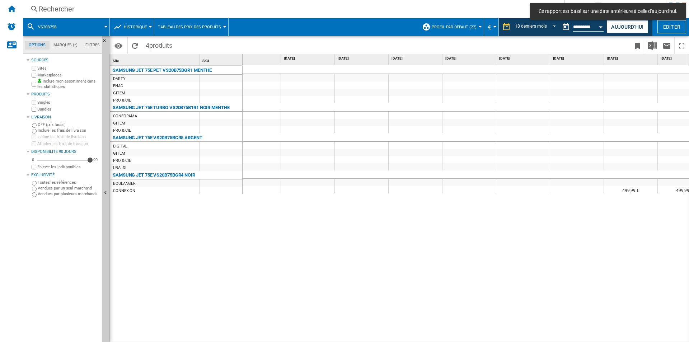
scroll to position [0, 385]
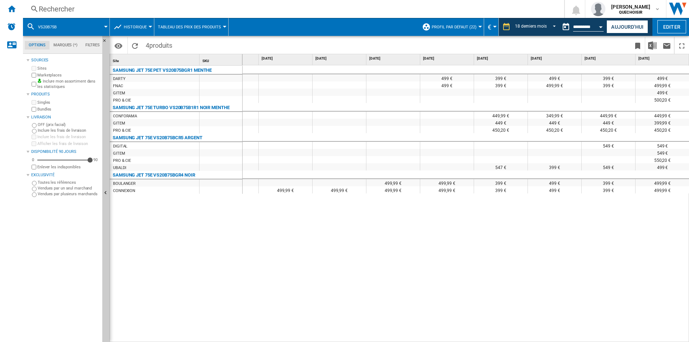
click at [238, 9] on div "Rechercher" at bounding box center [292, 9] width 507 height 10
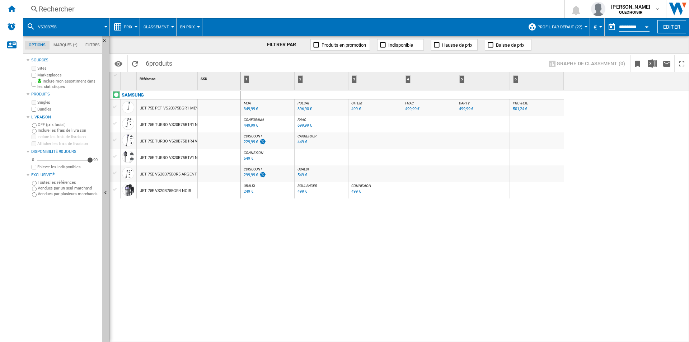
click at [306, 193] on div "499 €" at bounding box center [303, 191] width 10 height 5
click at [249, 191] on div "249 €" at bounding box center [249, 191] width 10 height 5
click at [259, 9] on div "Rechercher" at bounding box center [292, 9] width 507 height 10
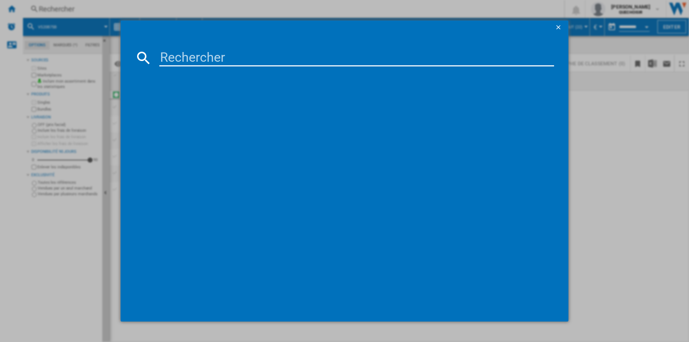
type input "V15 Detect Fluffy"
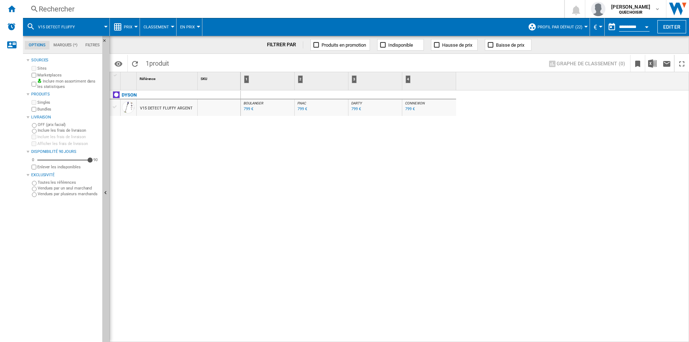
click at [249, 111] on div "799 €" at bounding box center [248, 109] width 11 height 7
click at [106, 11] on div "Rechercher" at bounding box center [292, 9] width 507 height 10
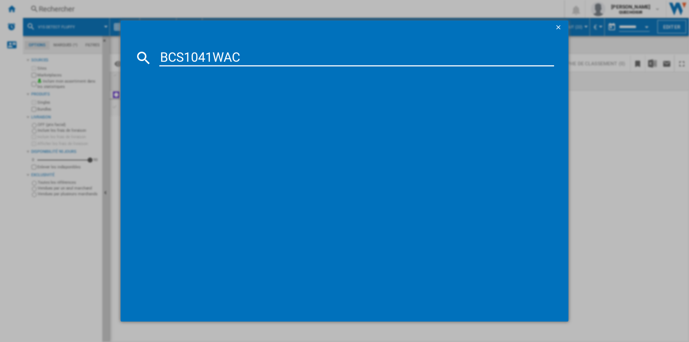
type input "BCS1041WAC"
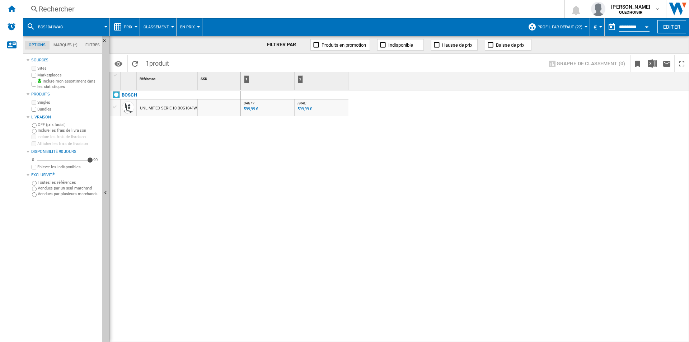
click at [125, 8] on div "Rechercher" at bounding box center [292, 9] width 507 height 10
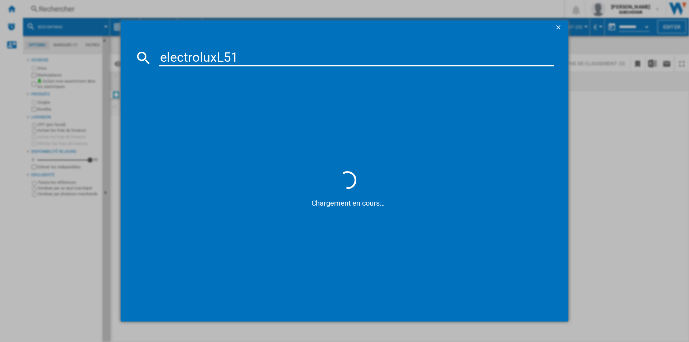
type input "electrolux L51"
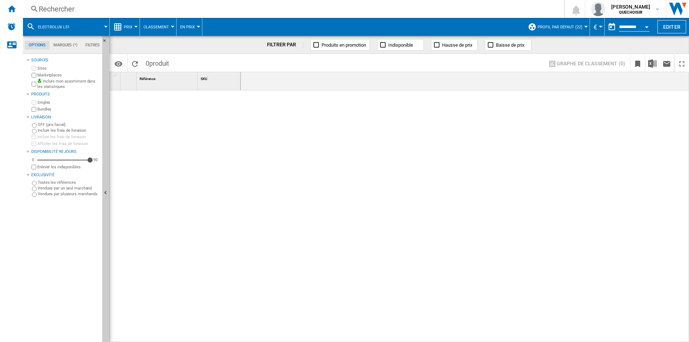
click at [569, 30] on button "Profil par défaut (22)" at bounding box center [562, 27] width 48 height 18
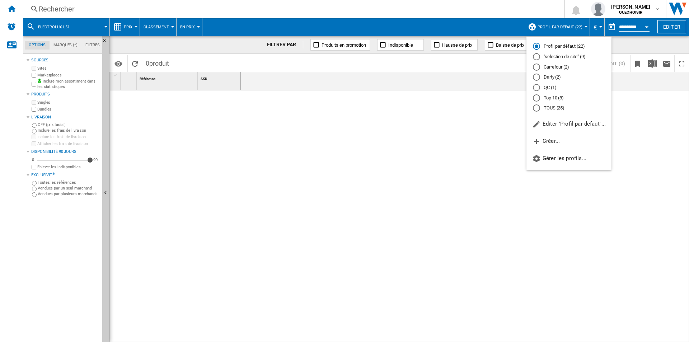
click at [551, 111] on md-radio-button "TOUS (25)" at bounding box center [569, 108] width 72 height 7
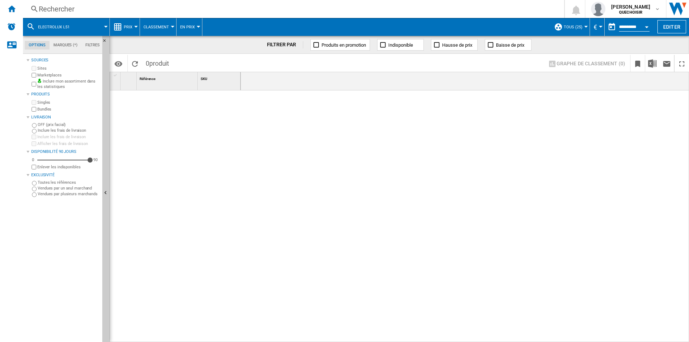
click at [211, 8] on div "Rechercher" at bounding box center [292, 9] width 507 height 10
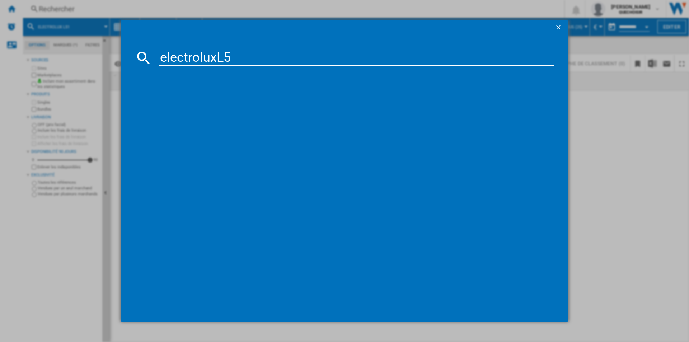
type input "electrolux L5"
